Goal: Information Seeking & Learning: Learn about a topic

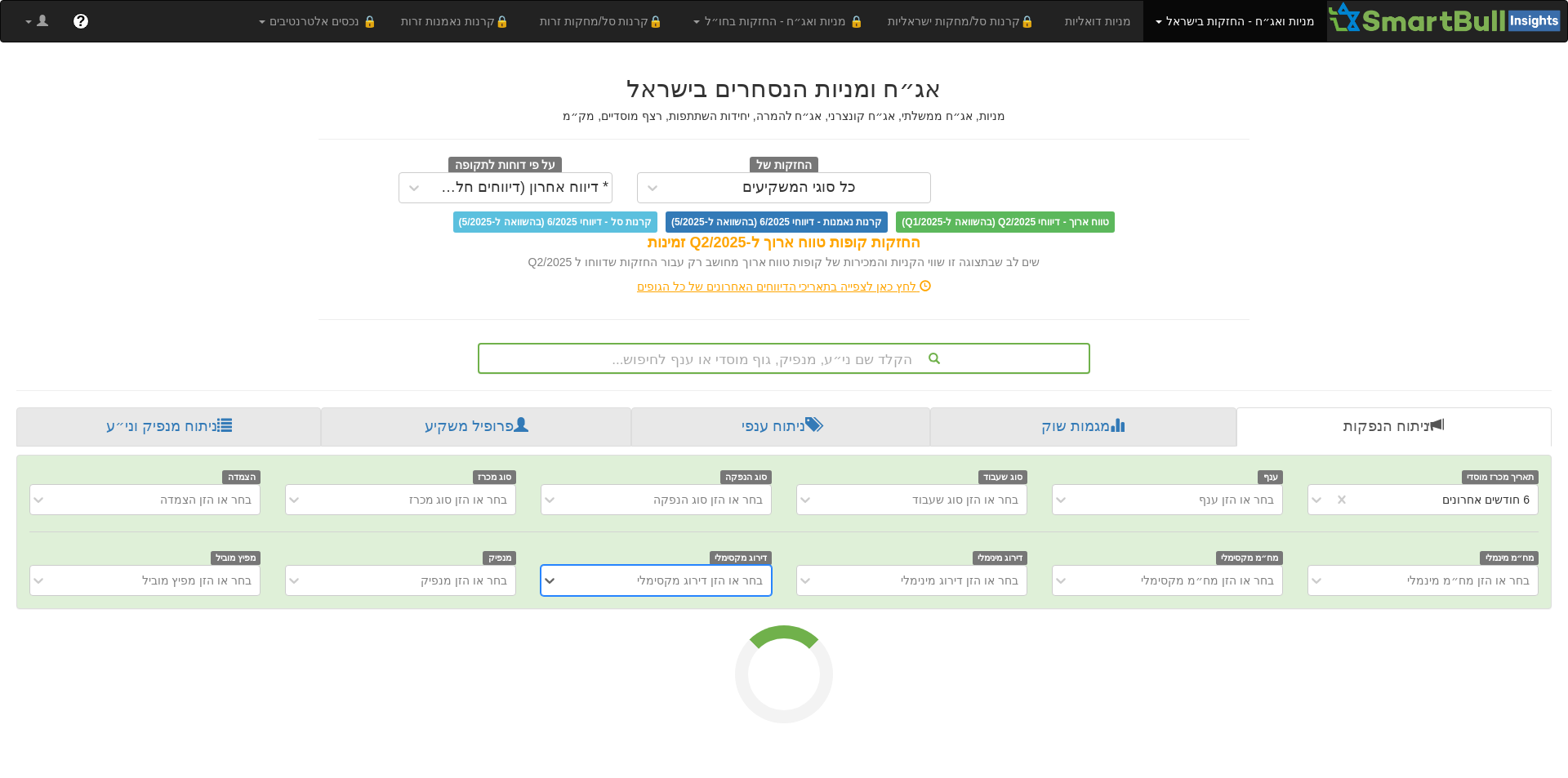
click at [857, 363] on div "הקלד שם ני״ע, מנפיק, גוף מוסדי או ענף לחיפוש..." at bounding box center [784, 358] width 609 height 28
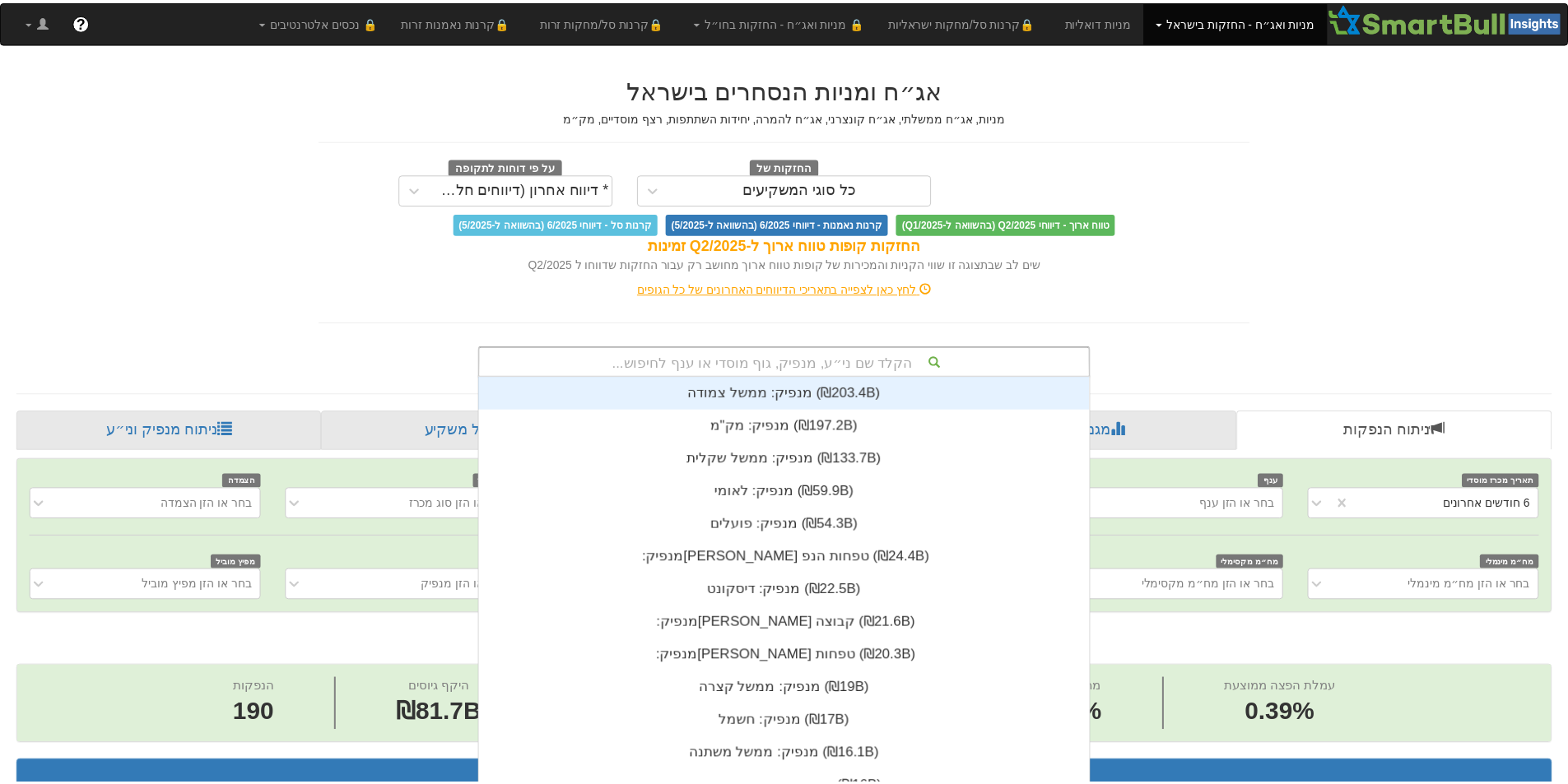
scroll to position [3, 0]
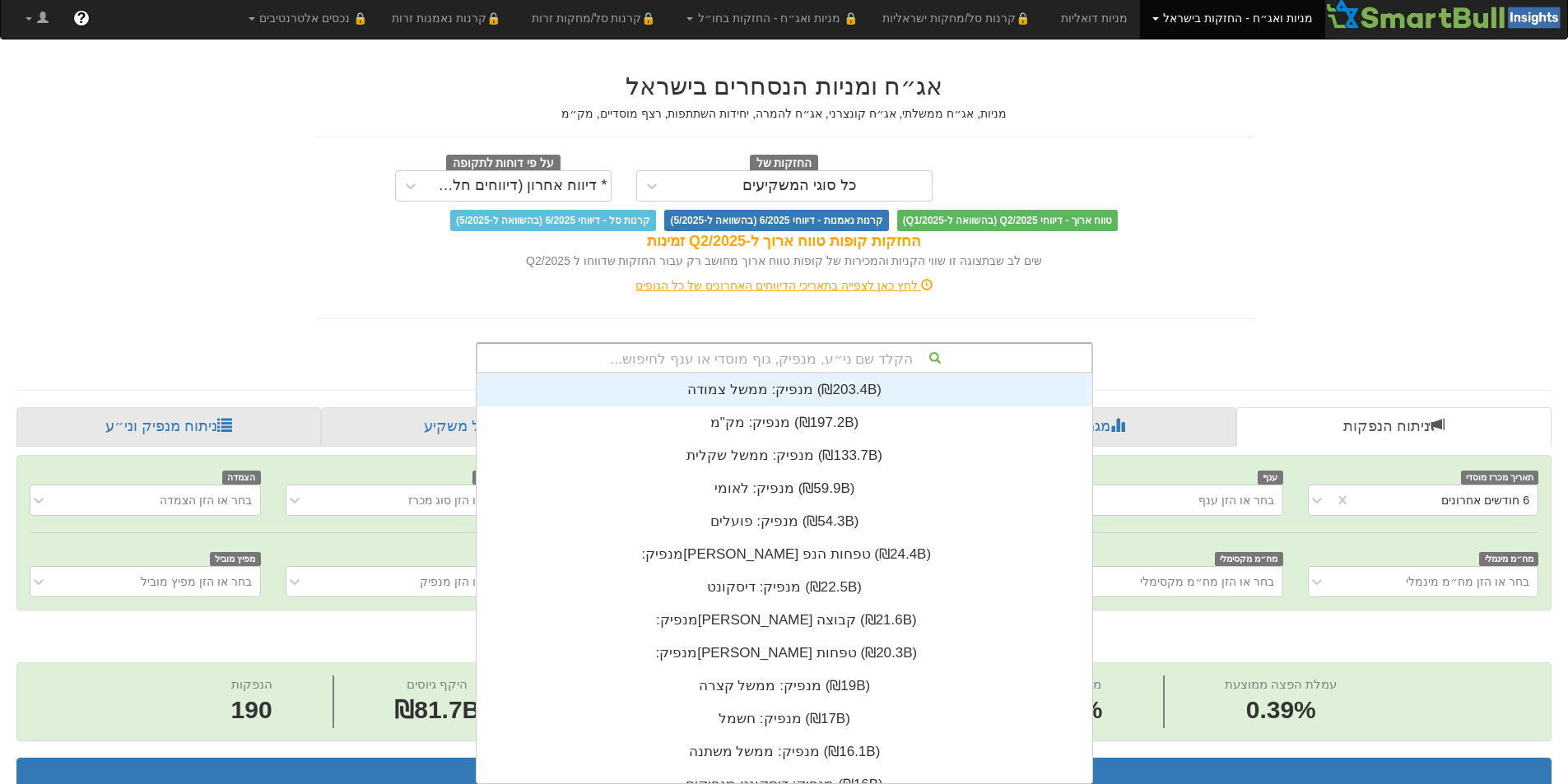
click at [847, 357] on div "הקלד שם ני״ע, מנפיק, גוף מוסדי או ענף לחיפוש..." at bounding box center [784, 358] width 614 height 28
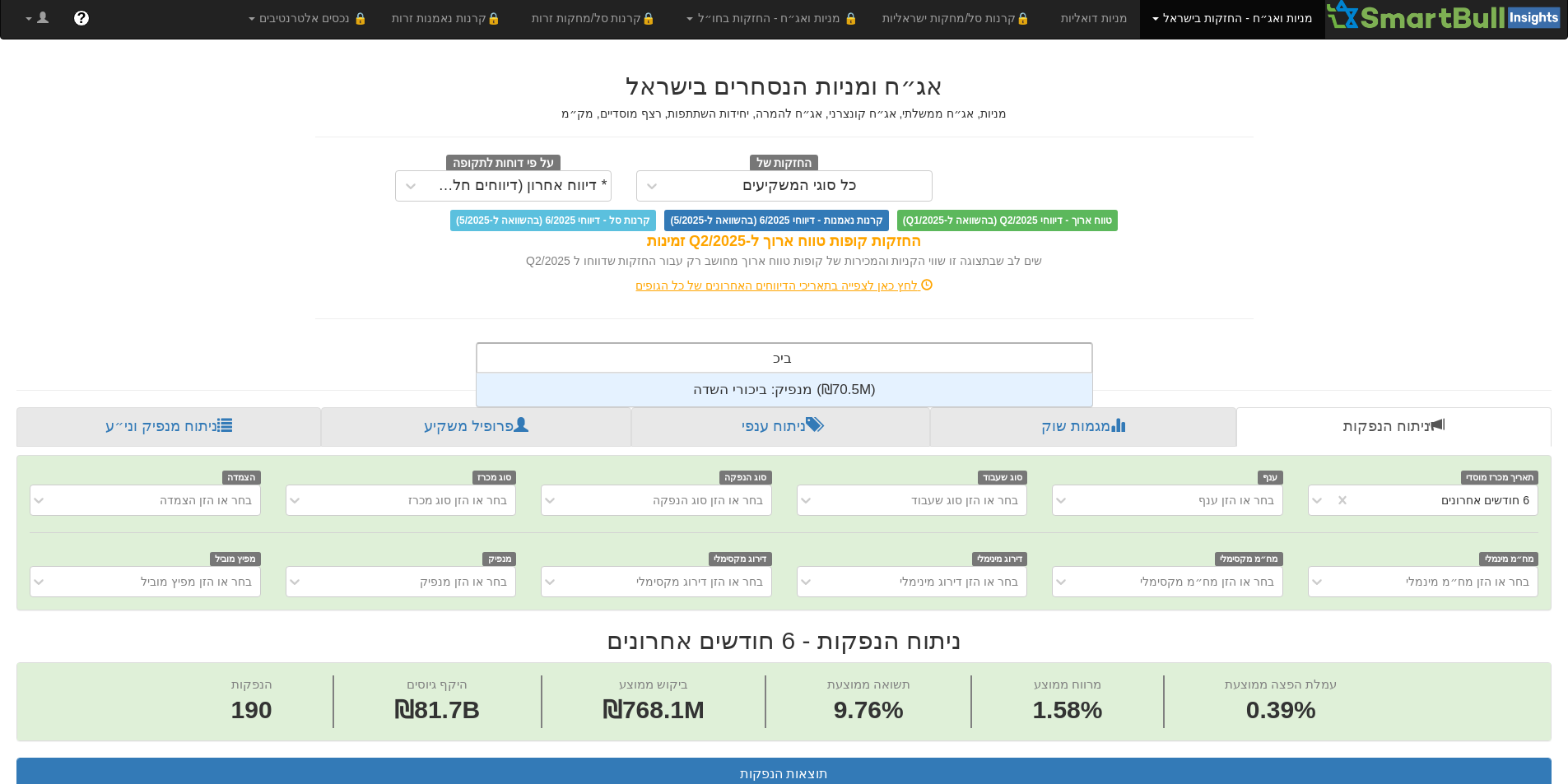
scroll to position [33, 0]
type input "ביכורי"
click at [772, 389] on div "מנפיק: ‏ביכורי השדה ‎(₪70.5M)‎" at bounding box center [784, 389] width 616 height 33
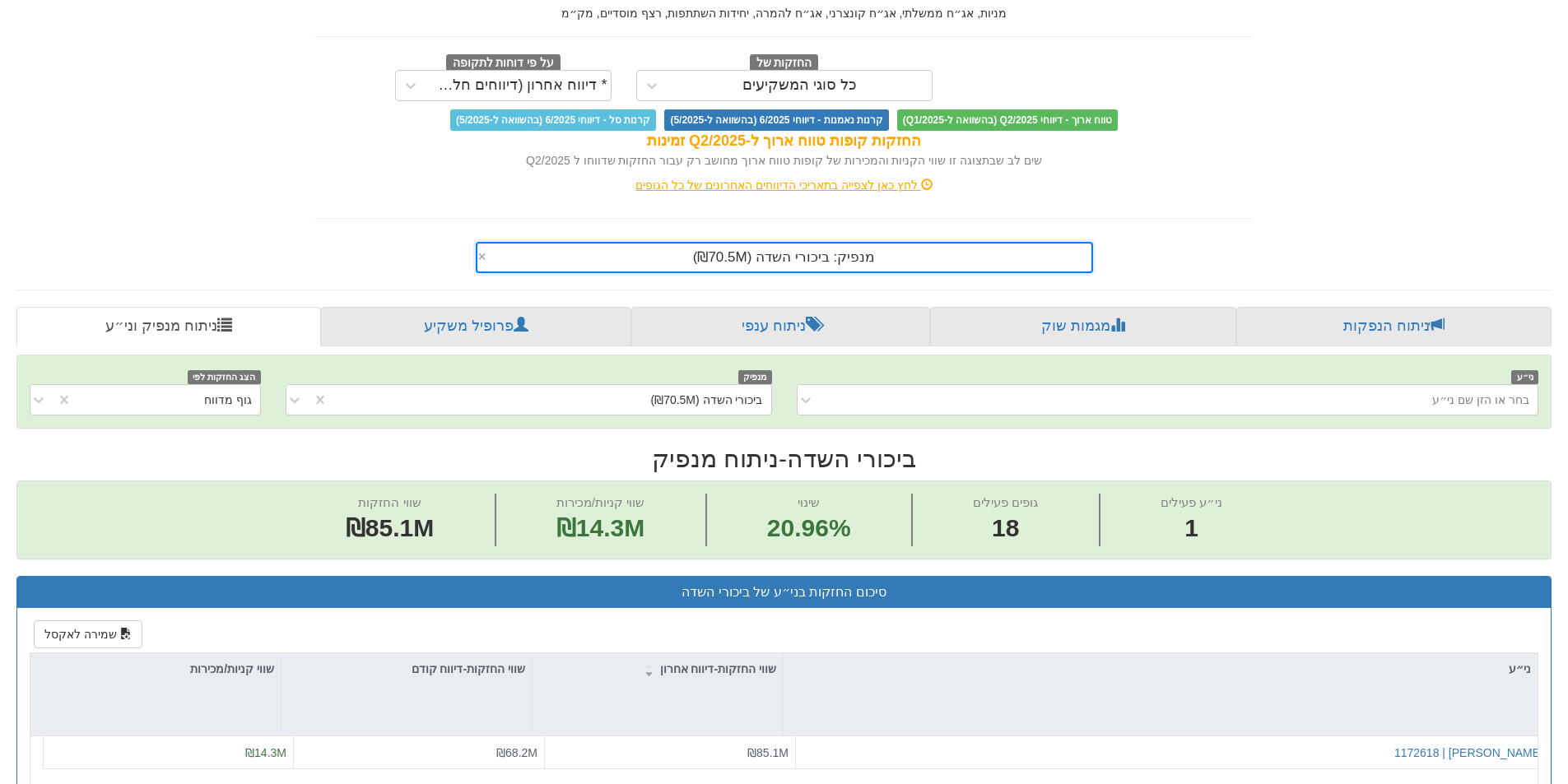
scroll to position [83, 0]
